Goal: Task Accomplishment & Management: Manage account settings

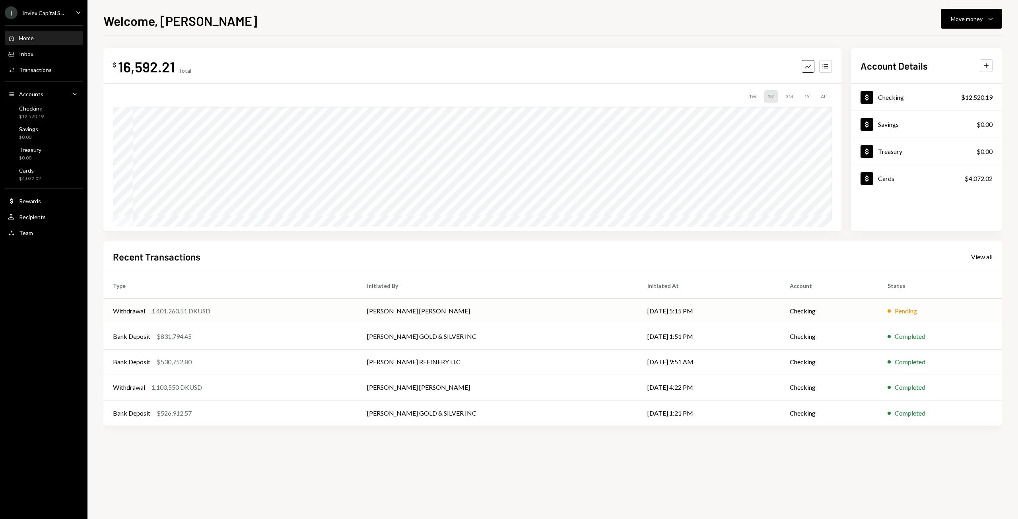
click at [478, 312] on td "[PERSON_NAME] [PERSON_NAME]" at bounding box center [497, 310] width 280 height 25
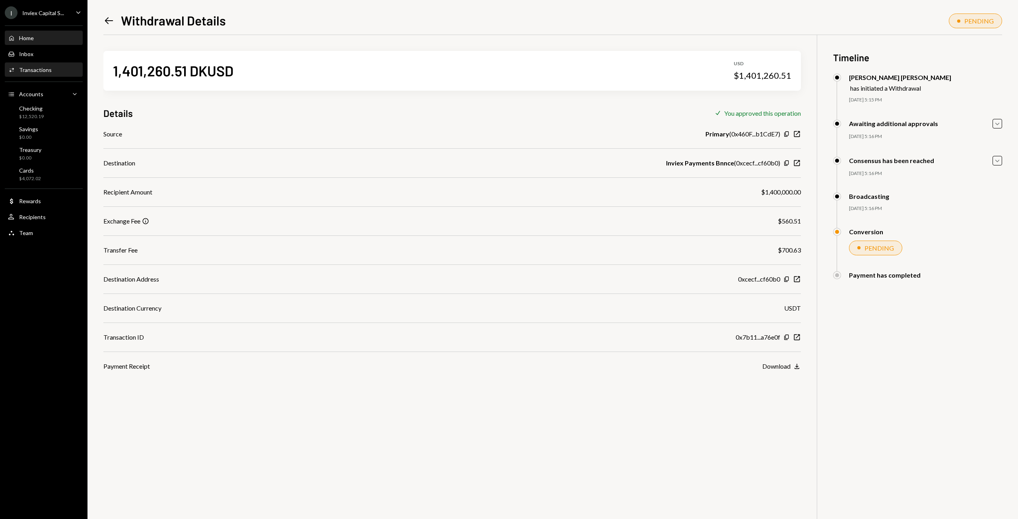
click at [14, 35] on icon "Home" at bounding box center [11, 38] width 7 height 7
